Goal: Task Accomplishment & Management: Use online tool/utility

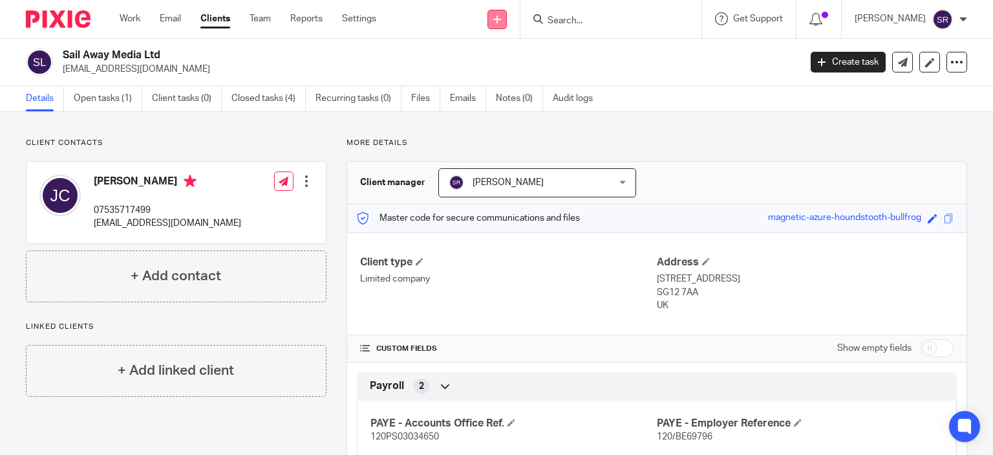
click at [507, 12] on link at bounding box center [497, 19] width 19 height 19
click at [524, 120] on link "Request signature" at bounding box center [523, 117] width 91 height 19
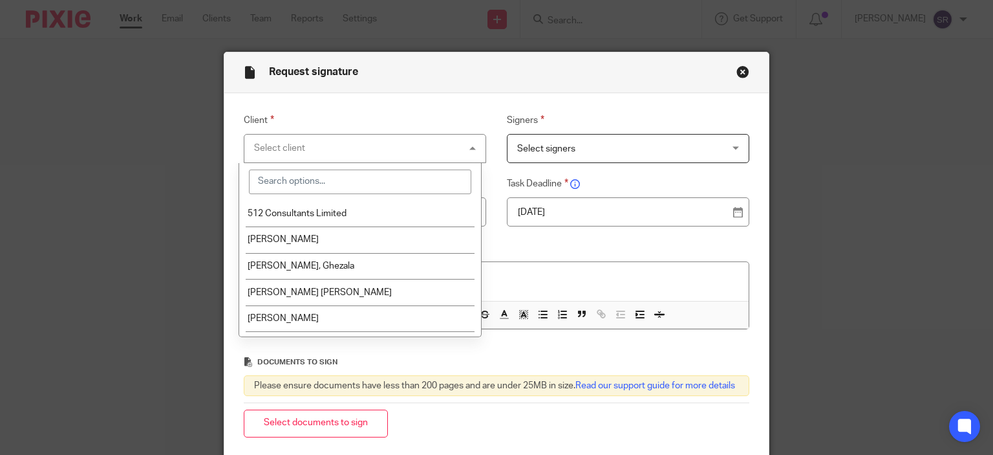
type input "n"
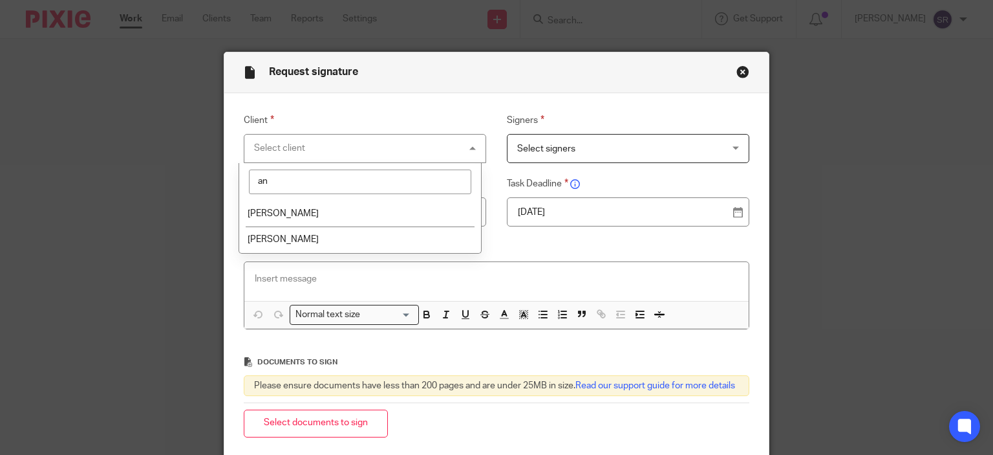
type input "a"
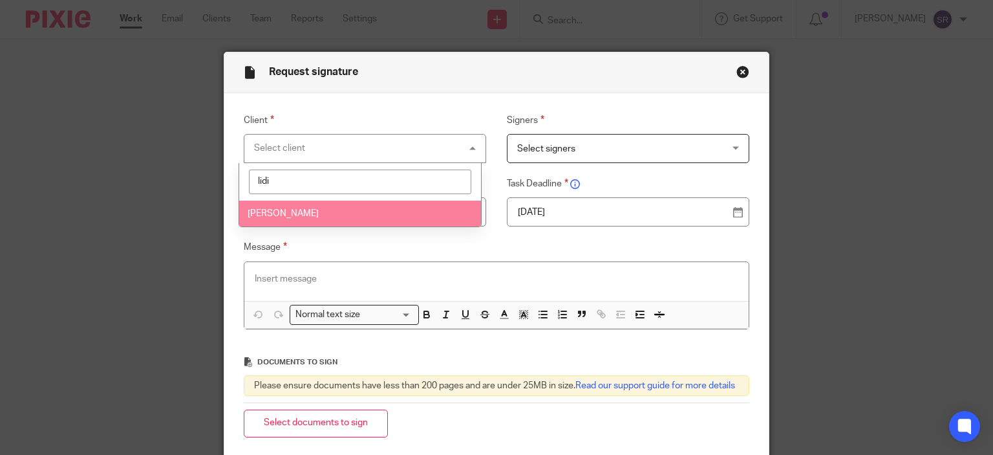
type input "lidi"
click at [409, 221] on li "Khodabux, Lidia" at bounding box center [360, 213] width 242 height 27
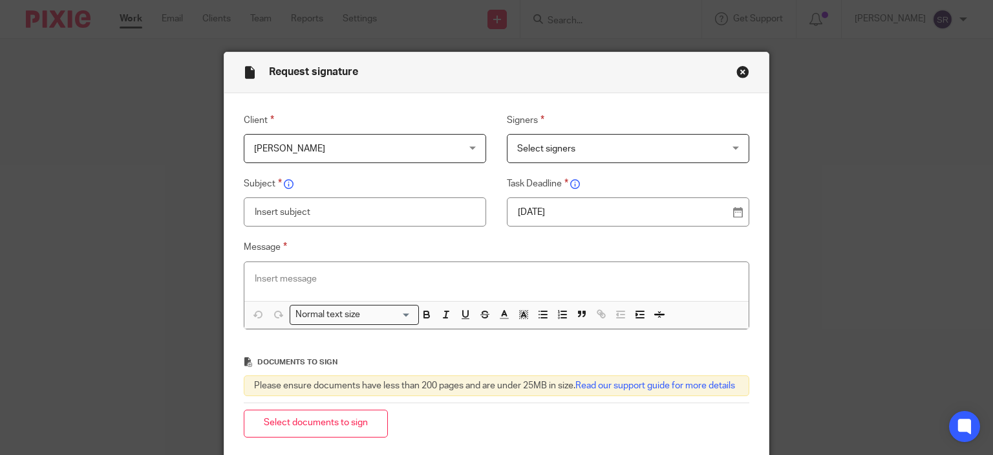
click at [654, 143] on span "Select signers" at bounding box center [610, 148] width 186 height 27
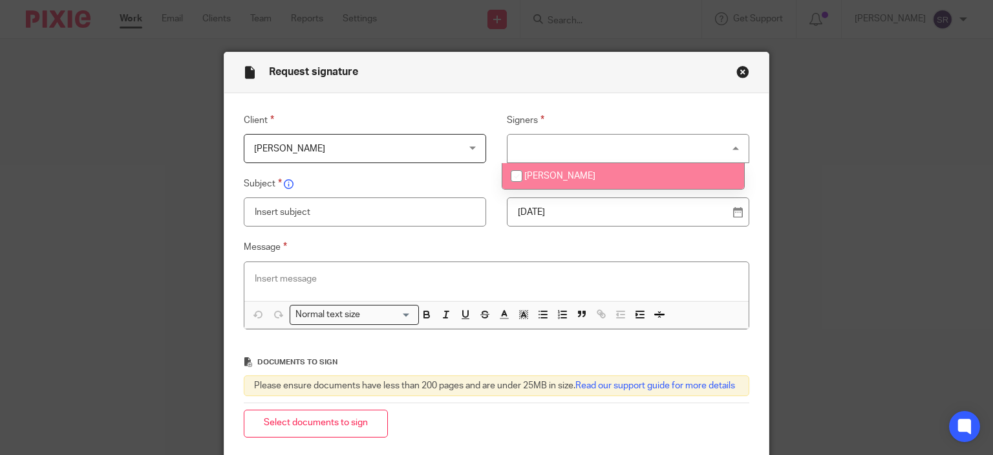
click at [586, 182] on li "[PERSON_NAME]" at bounding box center [623, 176] width 242 height 27
checkbox input "true"
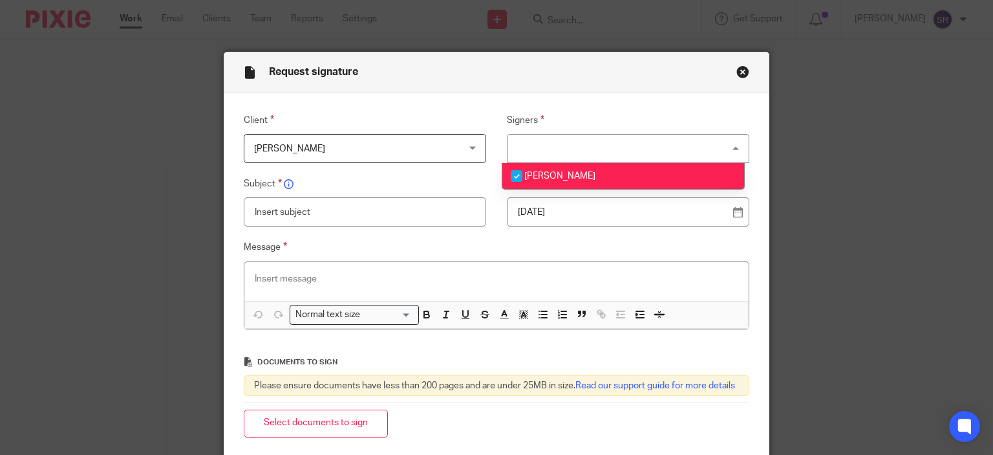
click at [331, 214] on input "text" at bounding box center [365, 211] width 243 height 29
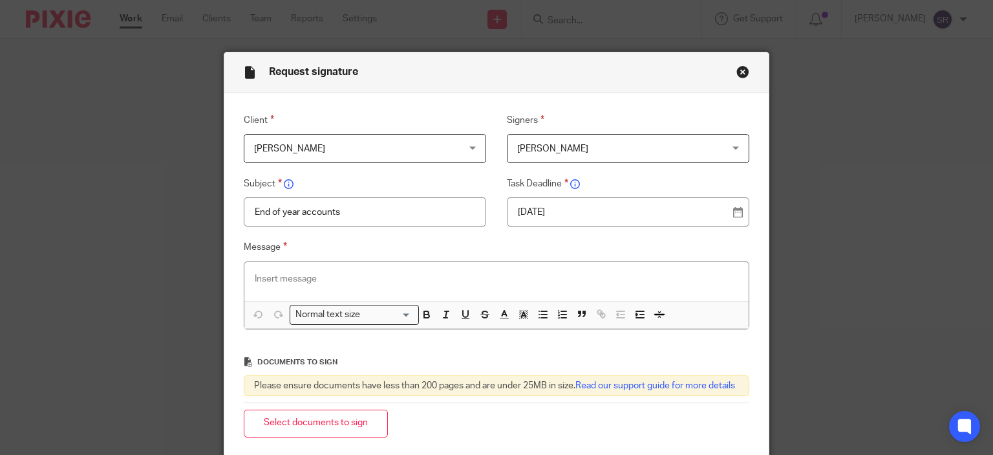
type input "End of year accounts"
click at [331, 278] on p at bounding box center [497, 278] width 484 height 13
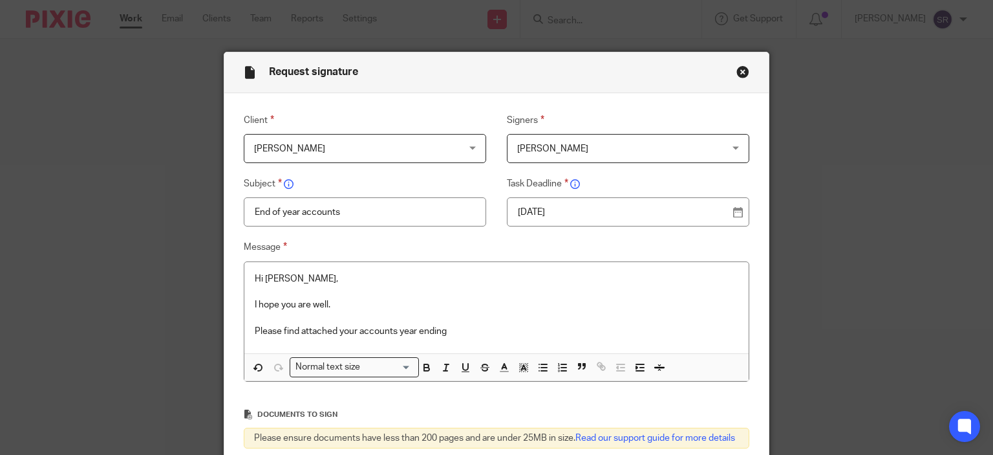
click at [488, 329] on p "Please find attached your accounts year ending" at bounding box center [497, 331] width 484 height 13
click at [486, 328] on p "Please find attached your accounts year ending 31.03.25" at bounding box center [497, 331] width 484 height 13
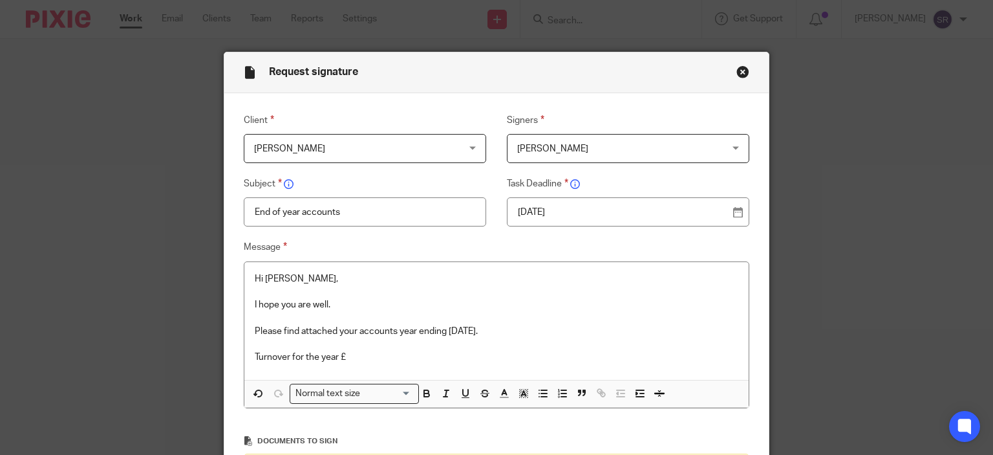
click at [381, 350] on p "Turnover for the year £" at bounding box center [497, 356] width 484 height 13
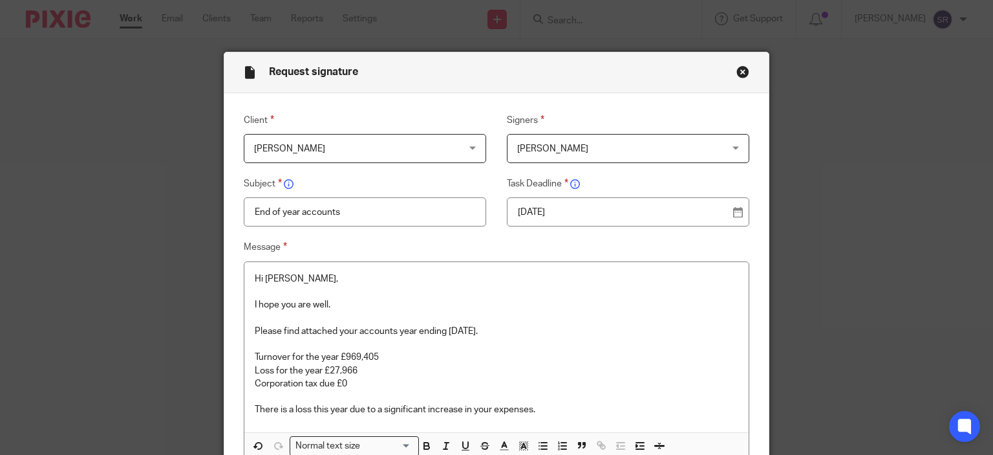
click at [558, 414] on p "There is a loss this year due to a significant increase in your expenses." at bounding box center [497, 409] width 484 height 13
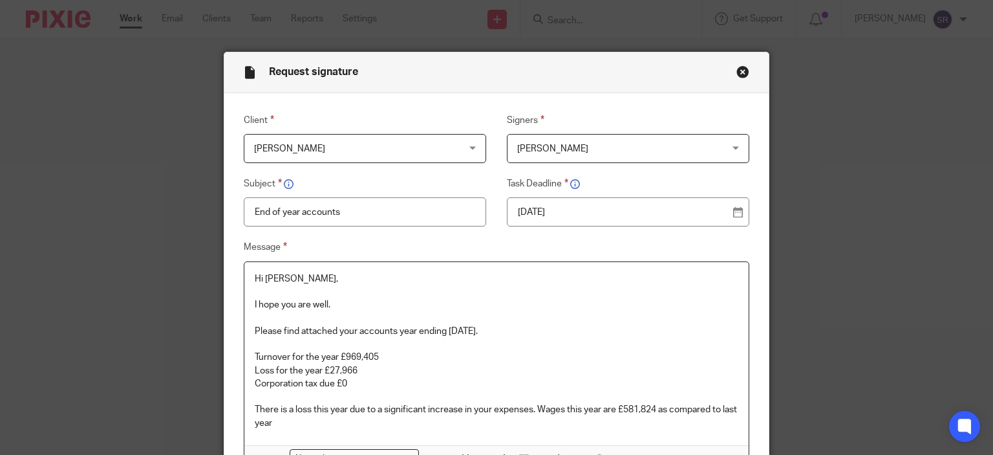
click at [736, 405] on div "Hi Lida, I hope you are well. Please find attached your accounts year ending 31…" at bounding box center [496, 353] width 505 height 183
click at [328, 420] on p "There is a loss this year due to a significant increase in your expenses. Wages…" at bounding box center [497, 416] width 484 height 27
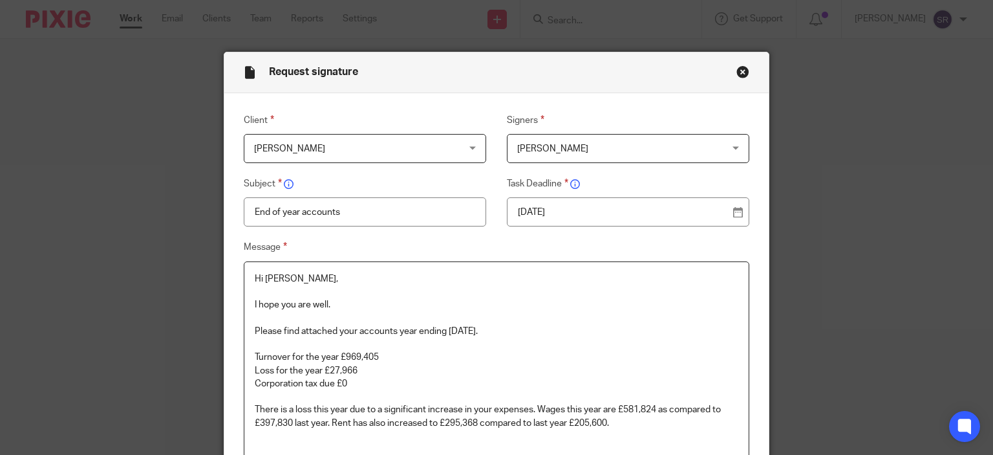
scroll to position [129, 0]
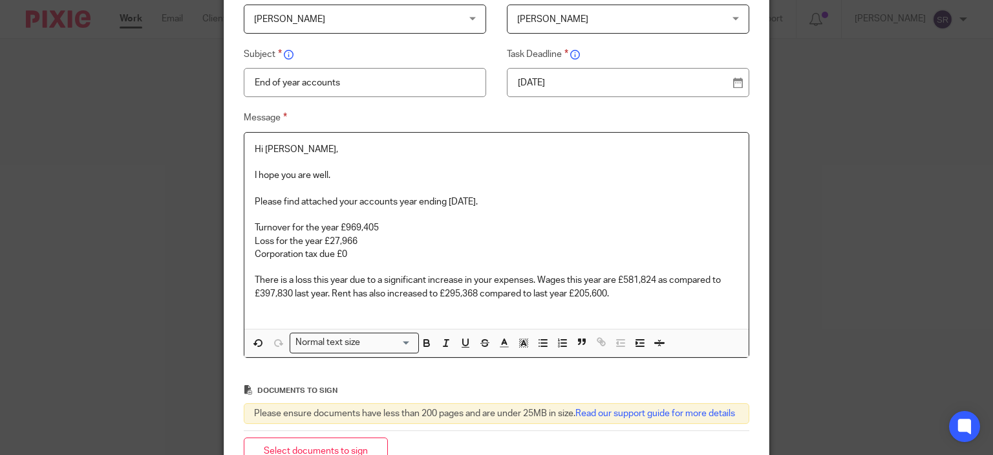
click at [612, 294] on p "There is a loss this year due to a significant increase in your expenses. Wages…" at bounding box center [497, 287] width 484 height 27
click at [627, 294] on p "There is a loss this year due to a significant increase in your expenses. Wages…" at bounding box center [497, 287] width 484 height 27
click at [563, 294] on p "There is a loss this year due to a significant increase in your expenses. Wages…" at bounding box center [497, 287] width 484 height 27
click at [566, 294] on p "There is a loss this year due to a significant increase in your expenses. Wages…" at bounding box center [497, 287] width 484 height 27
click at [632, 294] on p "There is a loss this year due to a significant increase in your expenses. Wages…" at bounding box center [497, 287] width 484 height 27
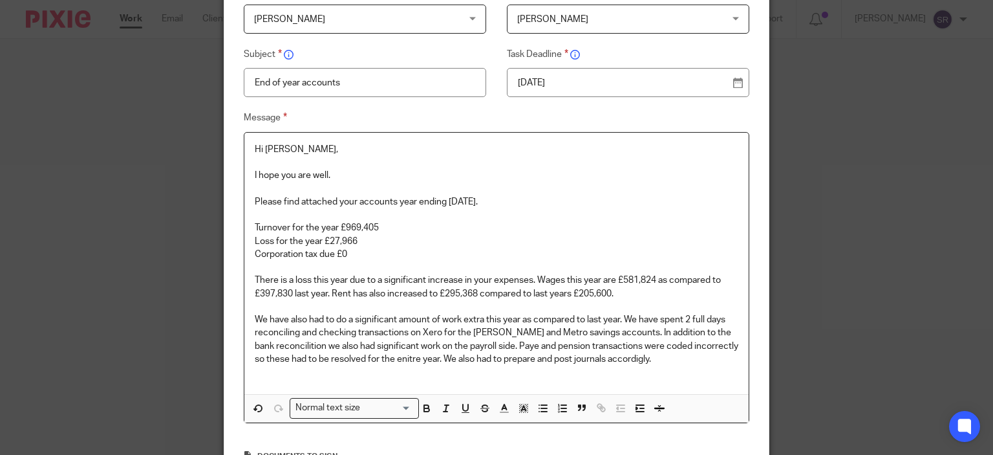
click at [265, 320] on p "We have also had to do a significant amount of work extra this year as compared…" at bounding box center [497, 339] width 484 height 52
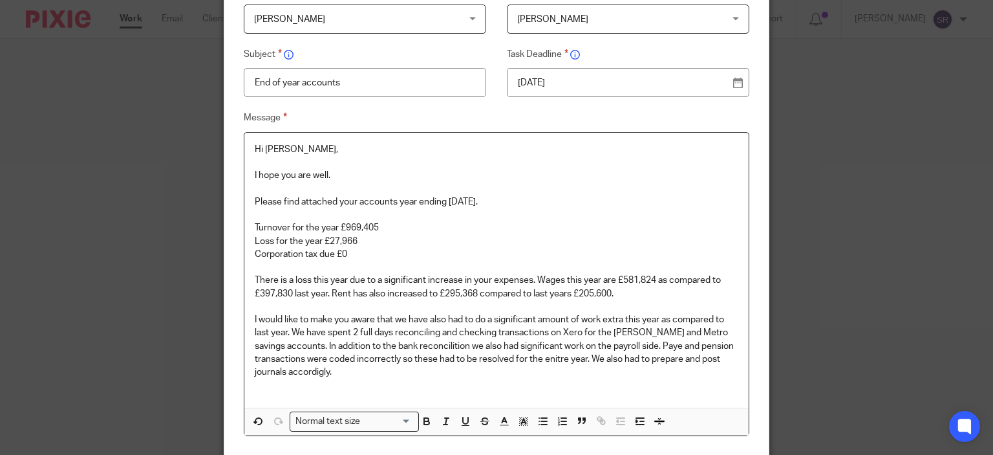
click at [358, 369] on p "I would like to make you aware that we have also had to do a significant amount…" at bounding box center [497, 345] width 484 height 65
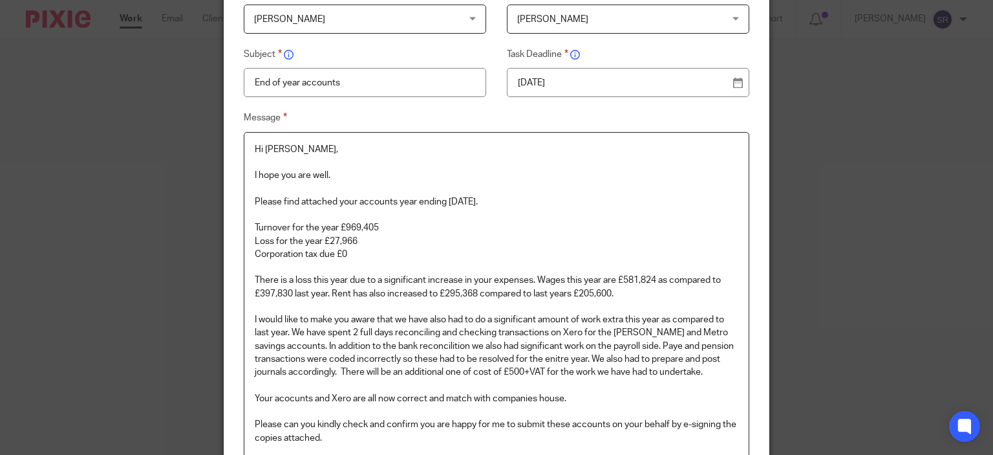
scroll to position [145, 0]
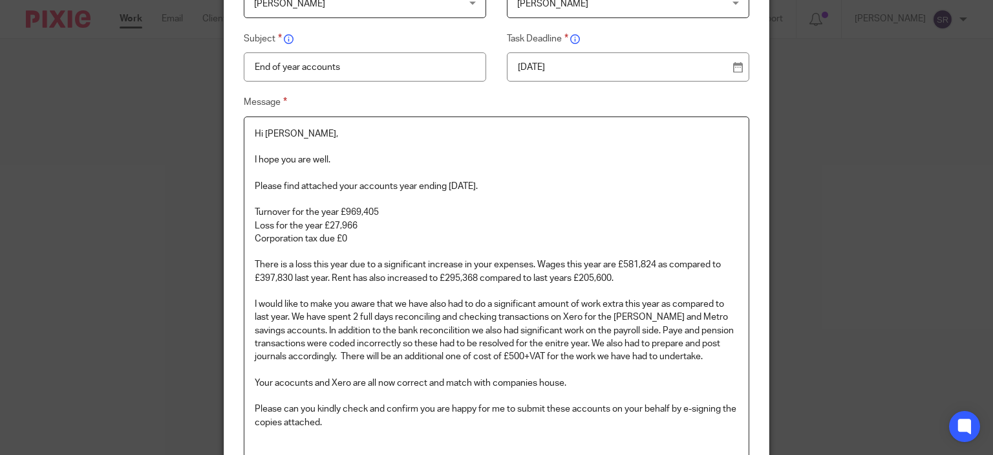
click at [371, 158] on p "I hope you are well." at bounding box center [497, 159] width 484 height 13
click at [576, 355] on p "I would like to make you aware that we have also had to do a significant amount…" at bounding box center [497, 329] width 484 height 65
click at [725, 356] on p "I would like to make you aware that we have also had to do a significant amount…" at bounding box center [497, 329] width 484 height 65
click at [734, 361] on div "Hi Lida, I hope you are well and that you had a lovely weekend. Please find att…" at bounding box center [496, 300] width 505 height 367
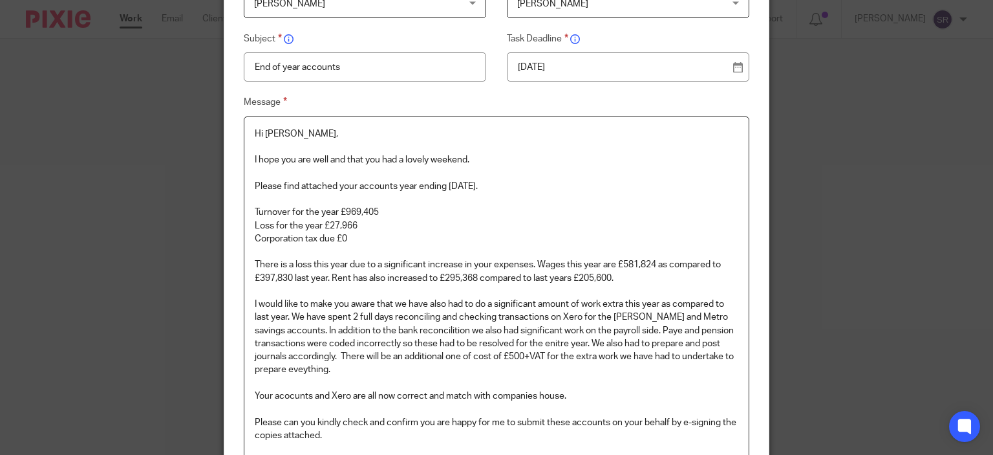
click at [338, 351] on p "I would like to make you aware that we have also had to do a significant amount…" at bounding box center [497, 336] width 484 height 79
click at [283, 391] on p "Your acocunts and Xero are all now correct and match with companies house." at bounding box center [497, 395] width 484 height 13
click at [627, 389] on p "Your accounts and Xero are all now correct and match with companies house." at bounding box center [497, 395] width 484 height 13
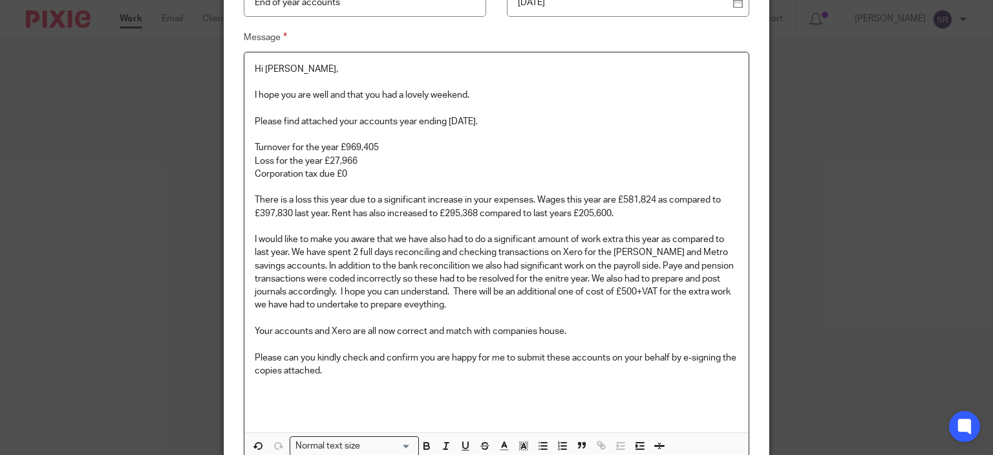
scroll to position [274, 0]
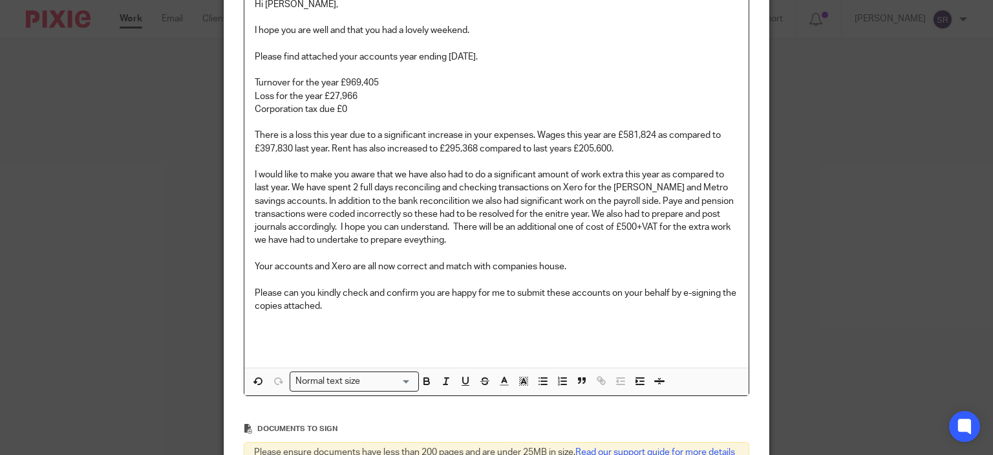
click at [334, 313] on p at bounding box center [497, 318] width 484 height 13
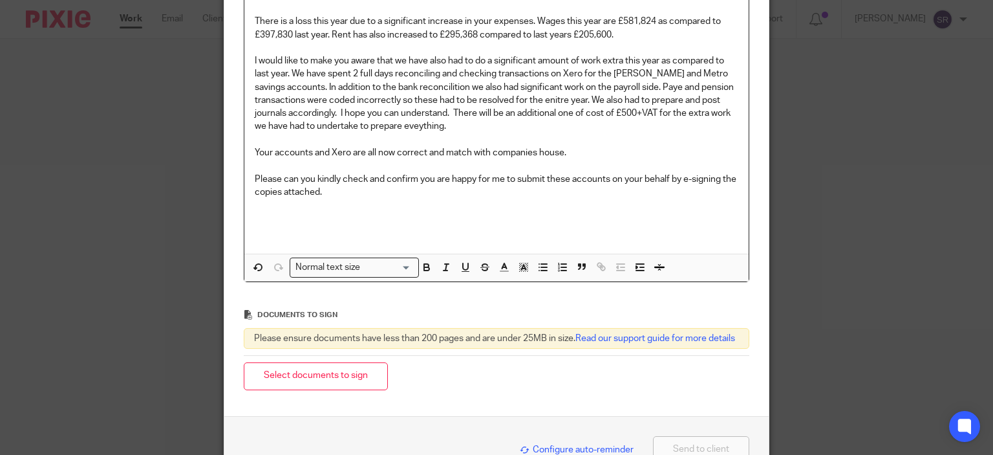
scroll to position [479, 0]
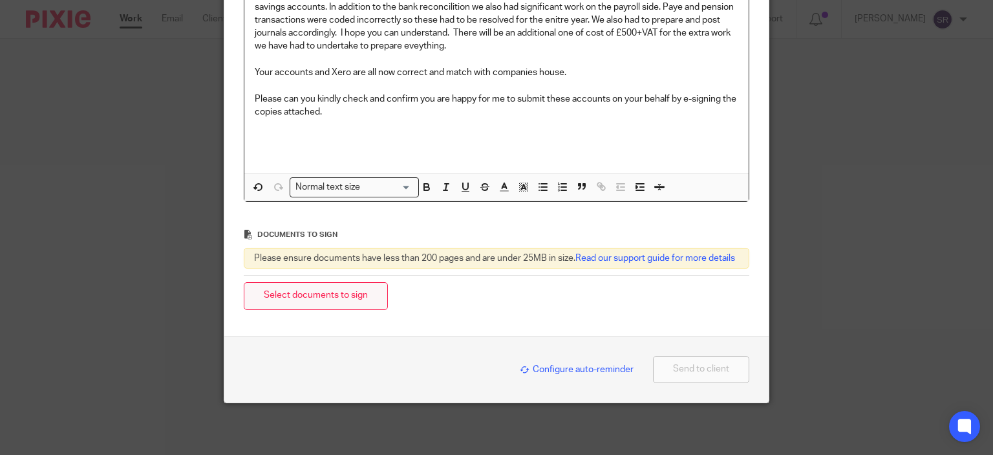
click at [354, 292] on button "Select documents to sign" at bounding box center [316, 296] width 144 height 28
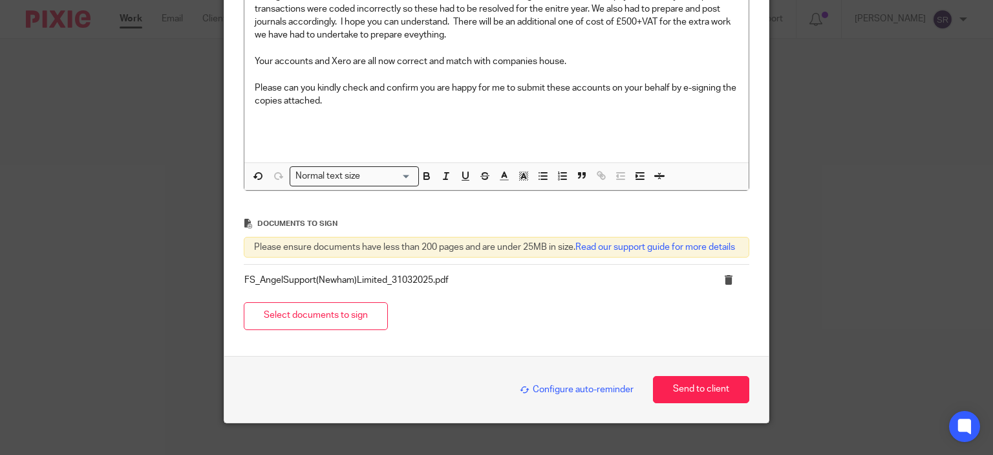
click at [341, 330] on button "Select documents to sign" at bounding box center [316, 316] width 144 height 28
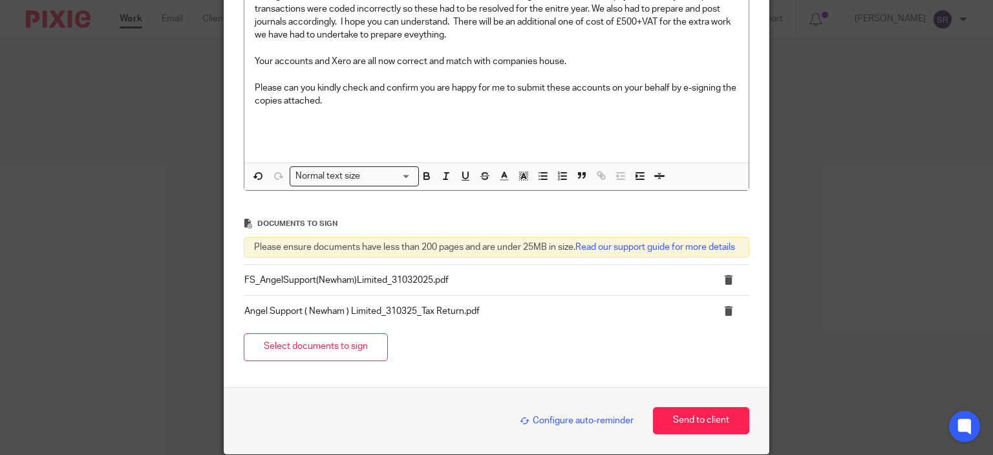
scroll to position [541, 0]
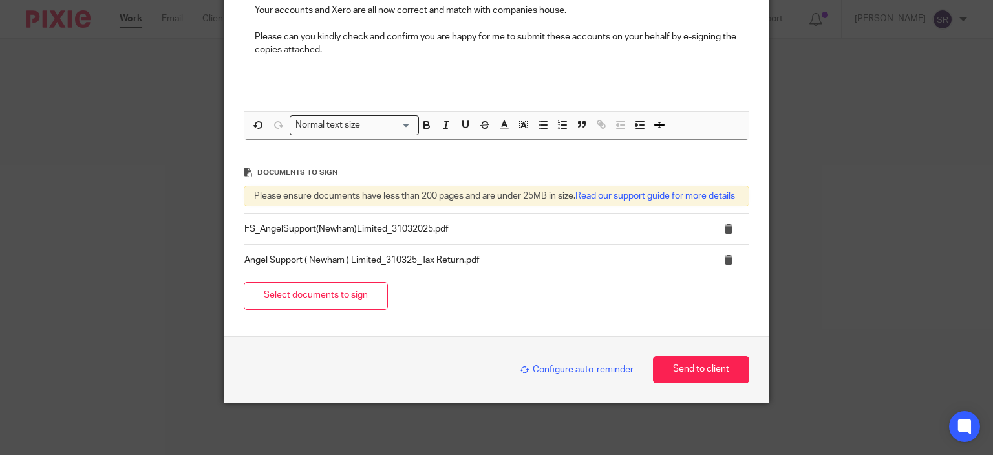
click at [665, 377] on button "Send to client" at bounding box center [701, 370] width 96 height 28
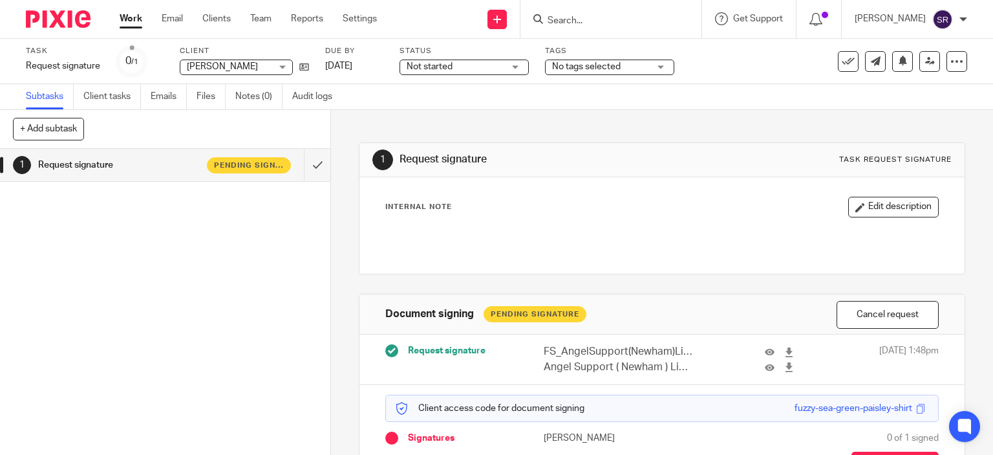
scroll to position [91, 0]
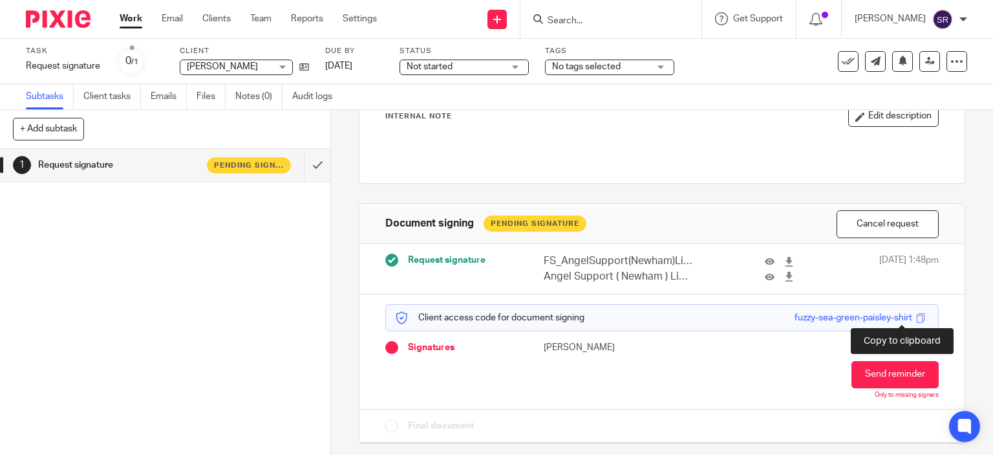
click at [916, 316] on span at bounding box center [921, 318] width 10 height 10
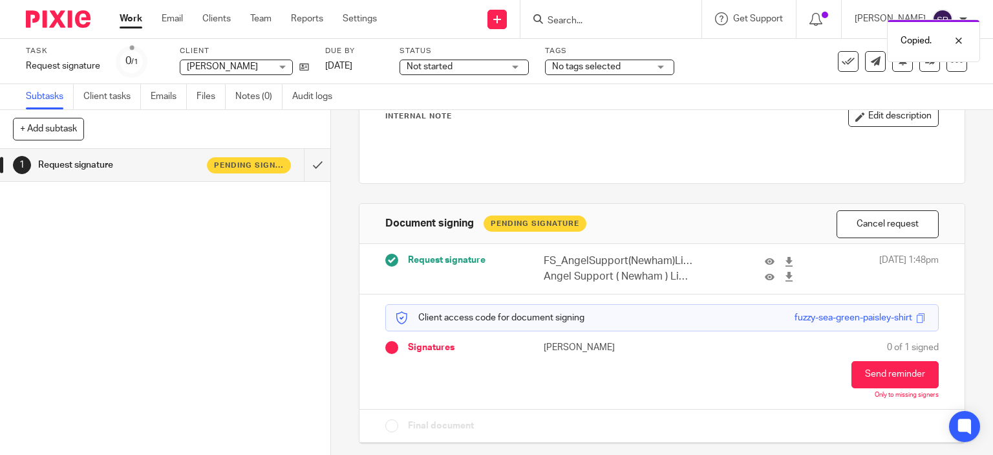
click at [861, 56] on div "Copied." at bounding box center [739, 37] width 484 height 49
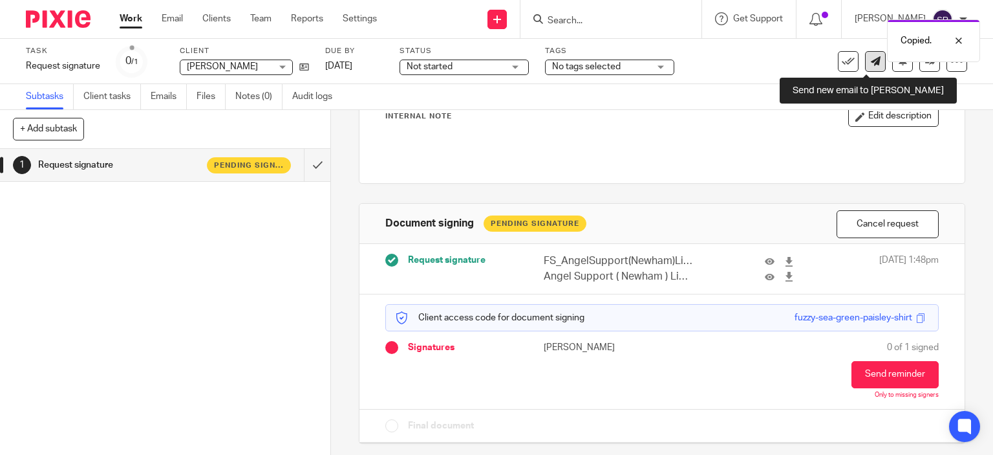
click at [871, 64] on icon at bounding box center [876, 61] width 10 height 10
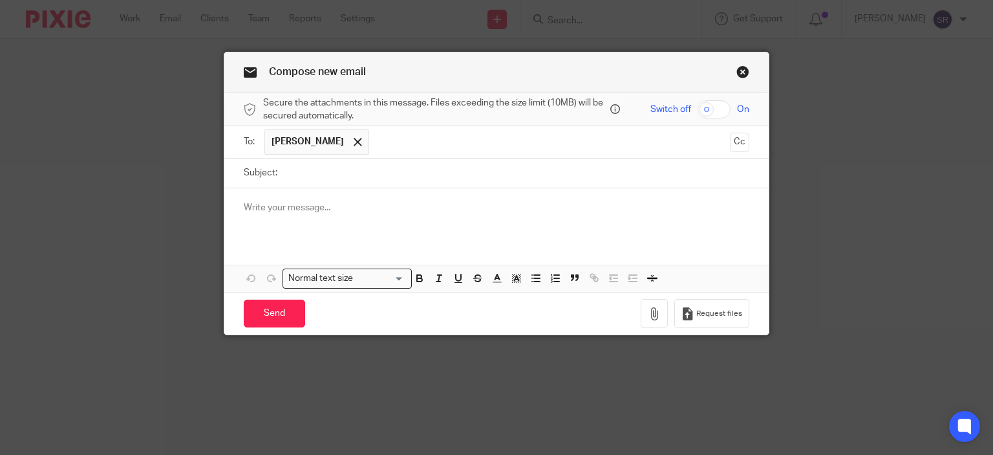
click at [372, 165] on input "Subject:" at bounding box center [517, 172] width 466 height 29
type input "Access code"
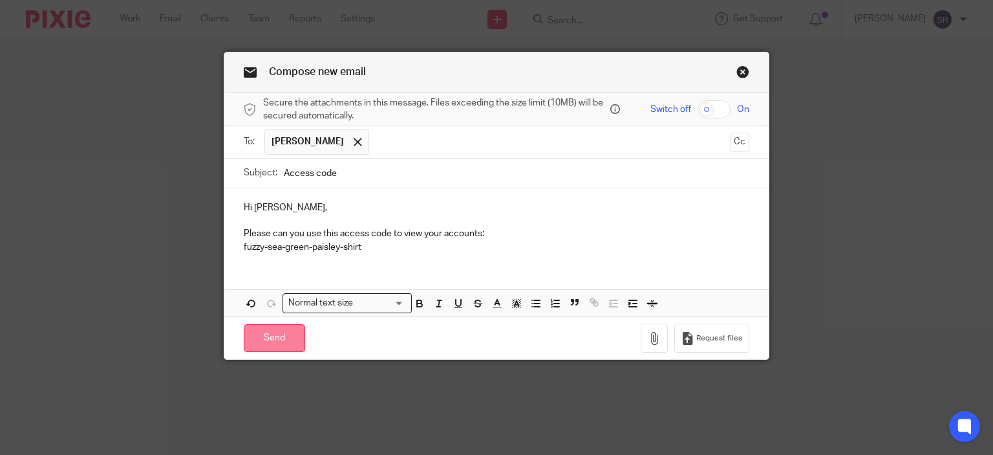
click at [270, 330] on input "Send" at bounding box center [274, 338] width 61 height 28
